Goal: Task Accomplishment & Management: Manage account settings

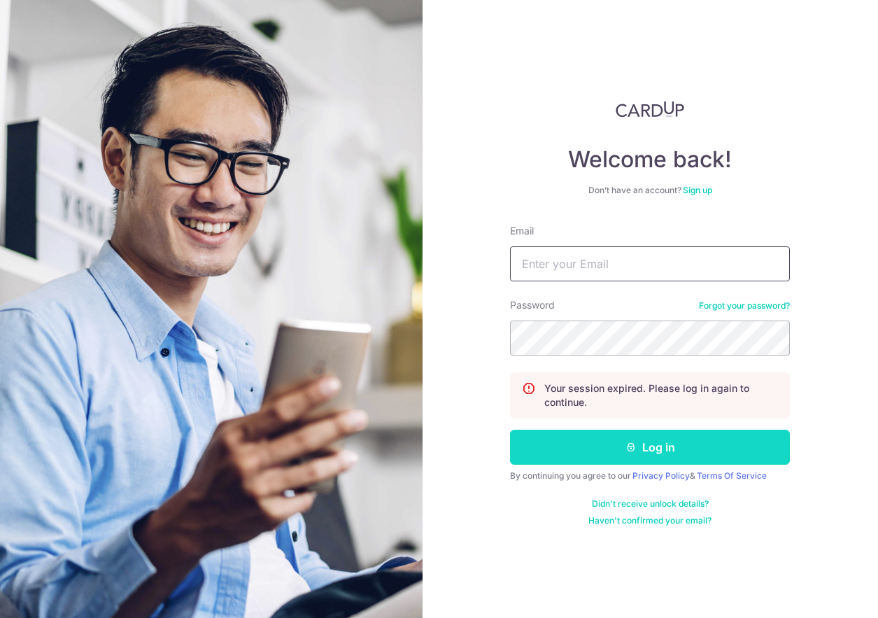
type input "[EMAIL_ADDRESS][DOMAIN_NAME]"
click at [564, 460] on button "Log in" at bounding box center [650, 447] width 280 height 35
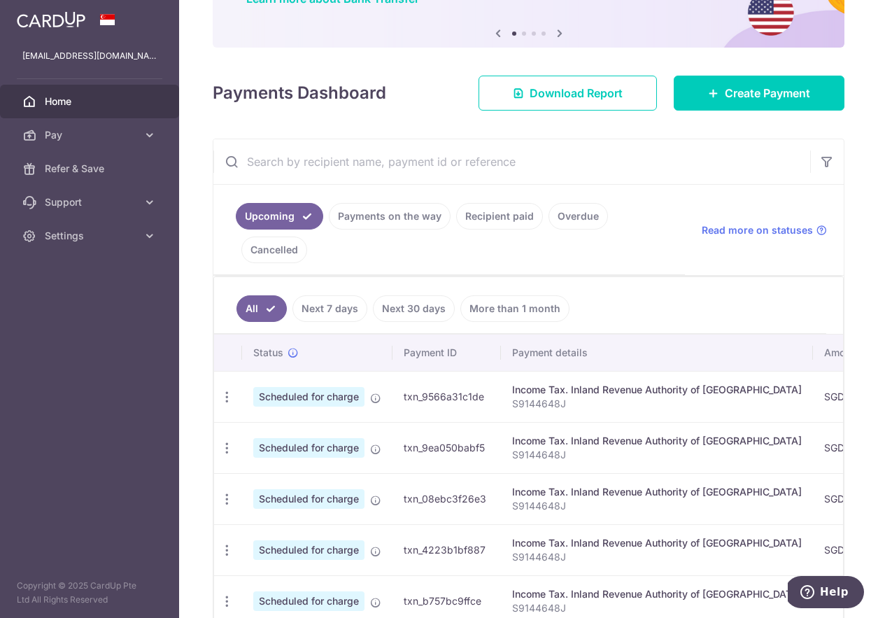
scroll to position [136, 0]
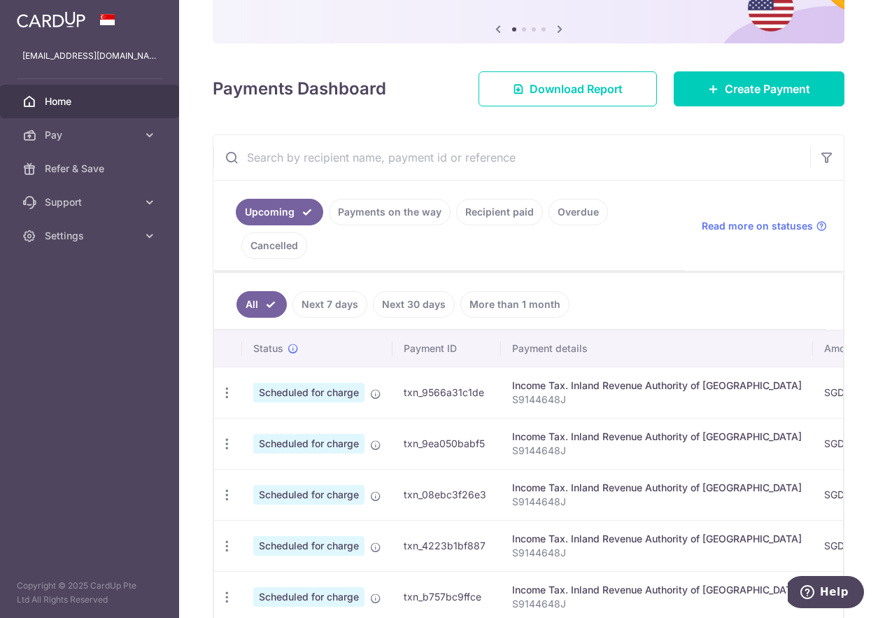
click at [348, 308] on link "Next 7 days" at bounding box center [329, 304] width 75 height 27
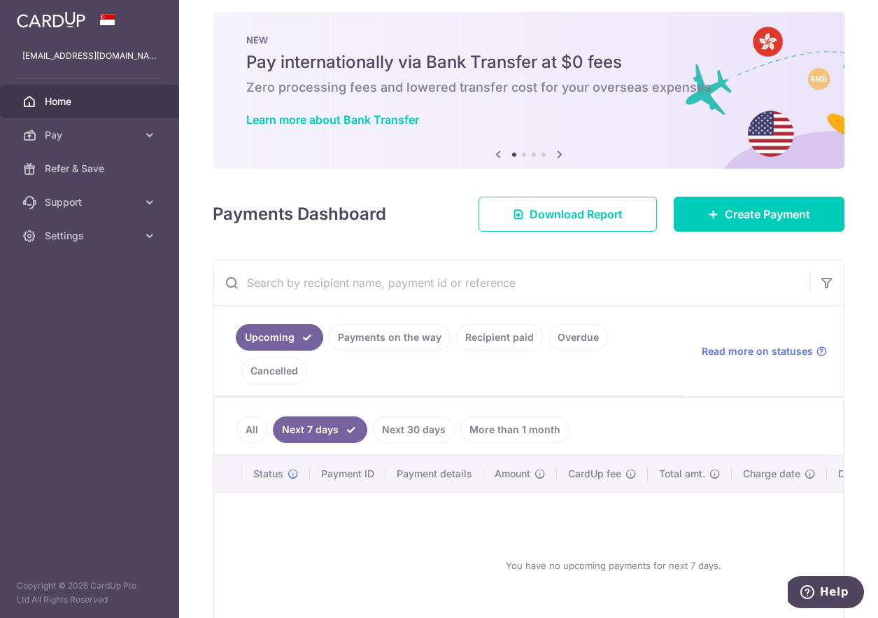
scroll to position [107, 0]
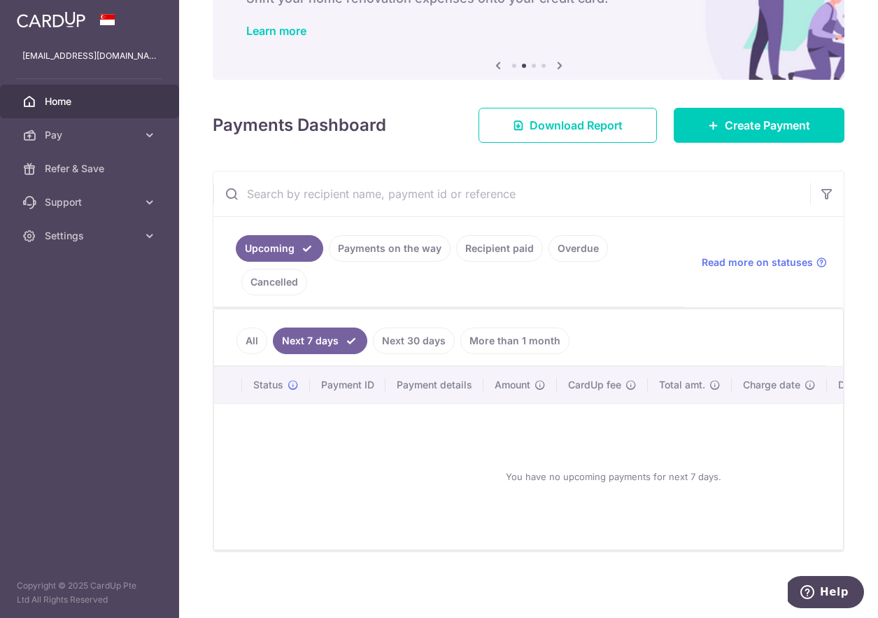
click at [424, 331] on link "Next 30 days" at bounding box center [414, 340] width 82 height 27
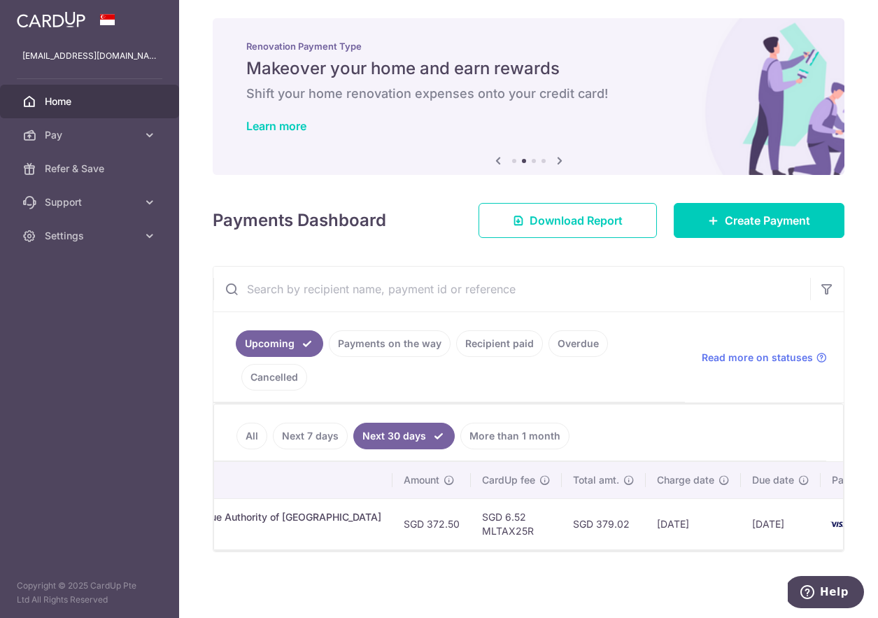
scroll to position [0, 451]
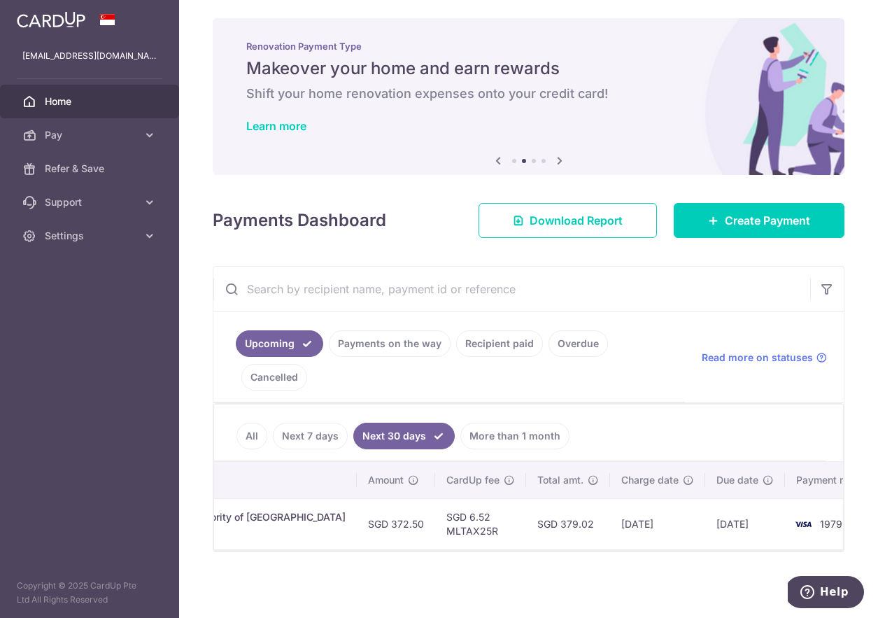
click at [799, 523] on td "1979" at bounding box center [838, 523] width 106 height 51
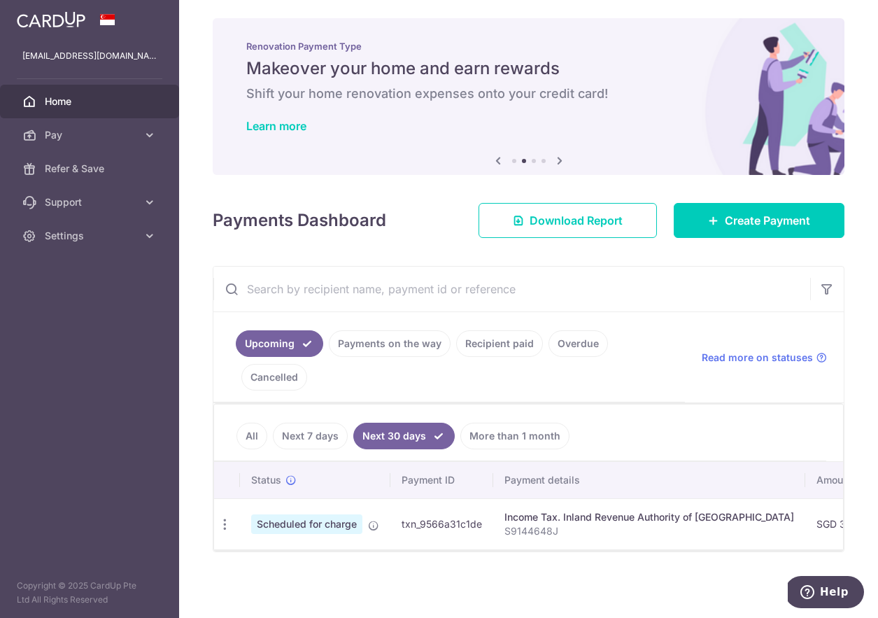
scroll to position [0, 0]
click at [151, 134] on icon at bounding box center [150, 135] width 14 height 14
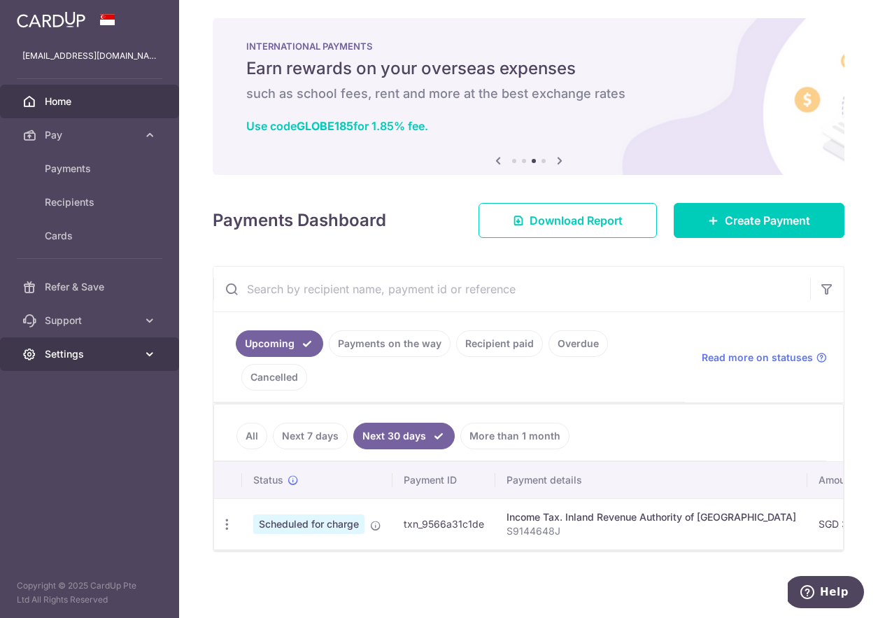
click at [140, 353] on link "Settings" at bounding box center [89, 354] width 179 height 34
click at [247, 430] on link "All" at bounding box center [252, 436] width 31 height 27
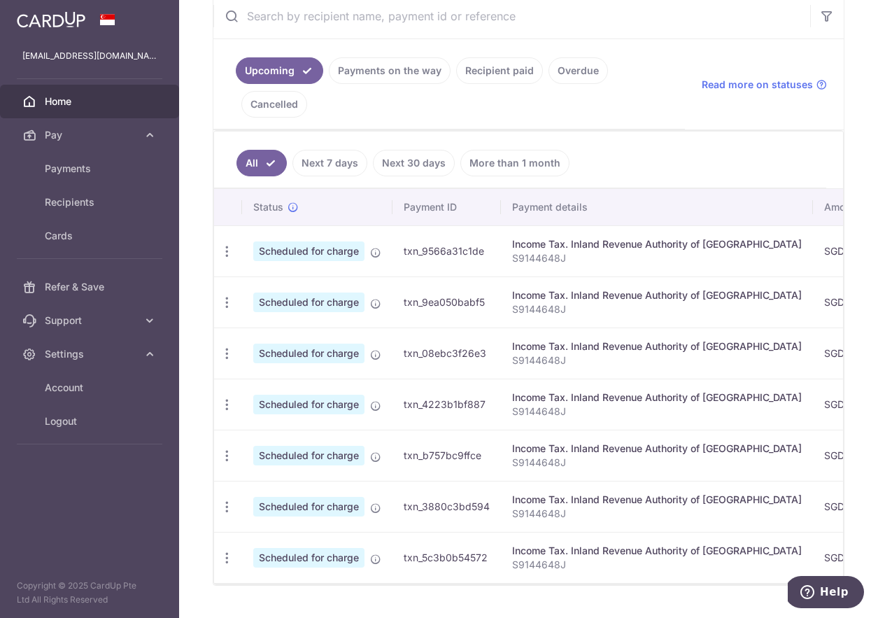
scroll to position [278, 0]
click at [90, 240] on span "Cards" at bounding box center [91, 236] width 92 height 14
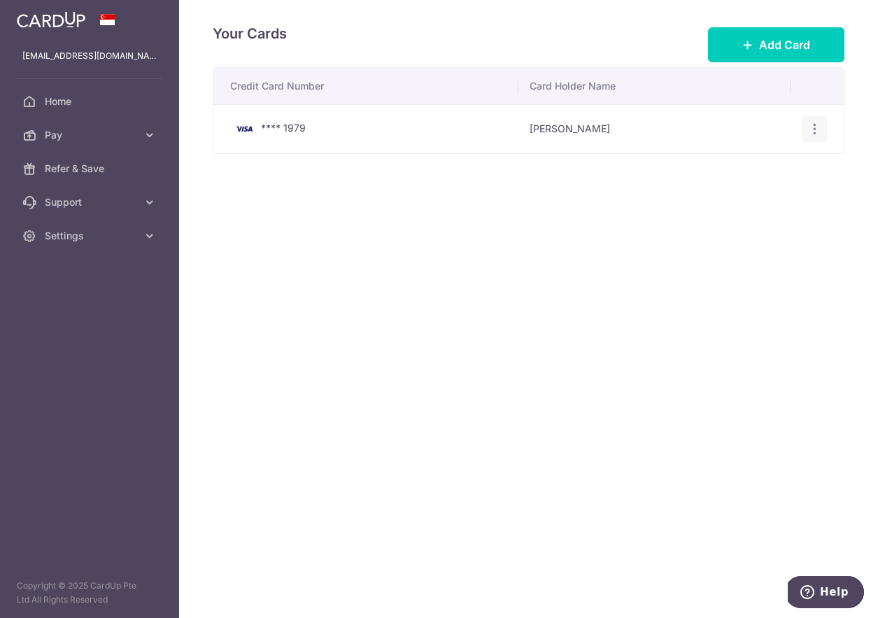
click at [822, 125] on div "View/Edit [GEOGRAPHIC_DATA]" at bounding box center [815, 129] width 26 height 26
click at [816, 129] on icon "button" at bounding box center [815, 129] width 15 height 15
click at [590, 395] on div "Your Cards Add Card Credit Card Number Card Holder Name **** 1979 [PERSON_NAME]…" at bounding box center [528, 309] width 699 height 618
